Goal: Navigation & Orientation: Find specific page/section

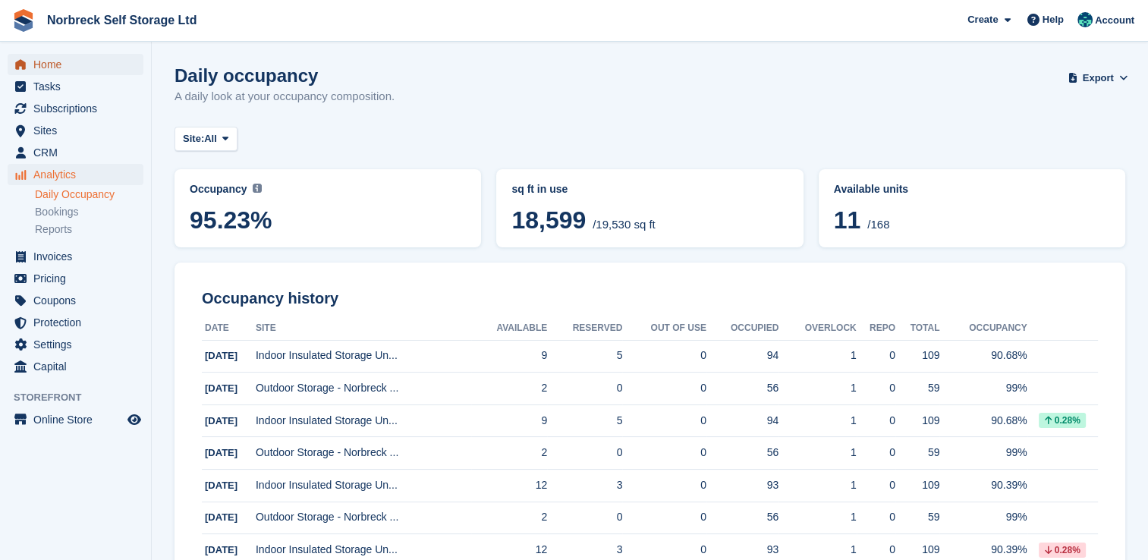
click at [36, 66] on span "Home" at bounding box center [78, 64] width 91 height 21
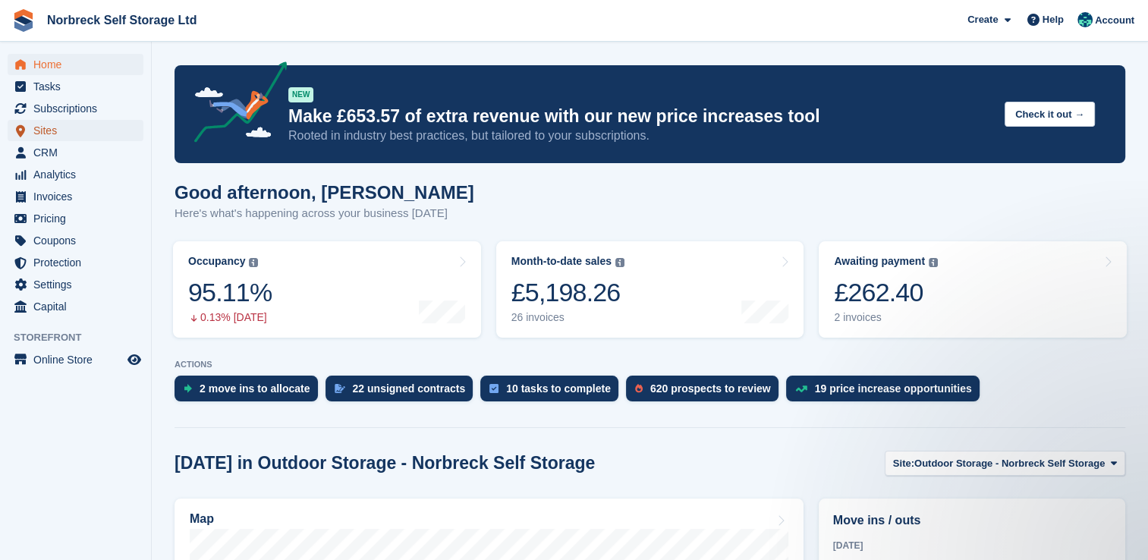
click at [55, 137] on span "Sites" at bounding box center [78, 130] width 91 height 21
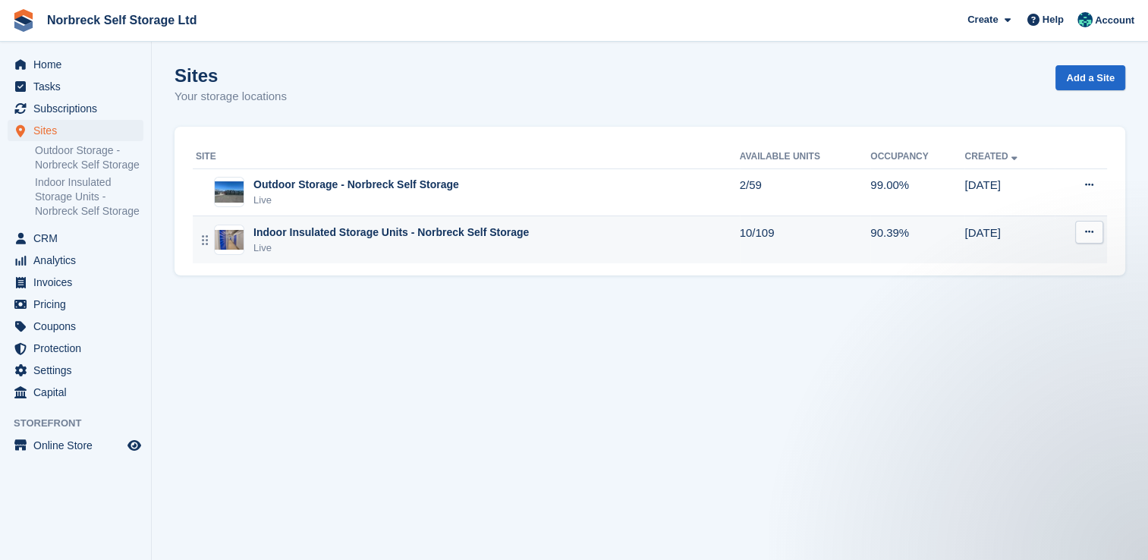
click at [280, 237] on div "Indoor Insulated Storage Units - Norbreck Self Storage" at bounding box center [390, 233] width 275 height 16
